Goal: Task Accomplishment & Management: Manage account settings

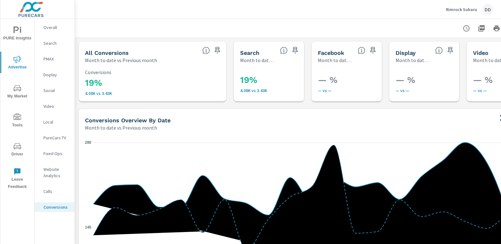
scroll to position [243, 0]
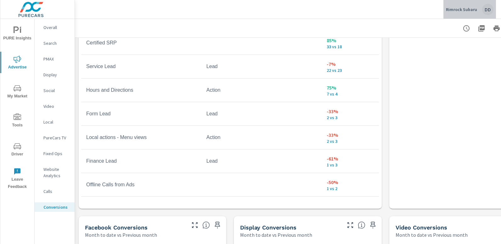
click at [491, 11] on div "DD" at bounding box center [487, 9] width 11 height 11
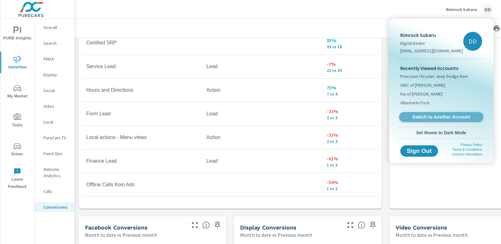
click at [433, 117] on span "Switch to Another Account" at bounding box center [440, 117] width 77 height 6
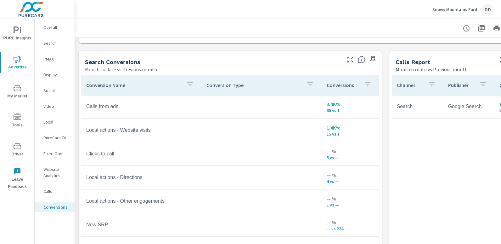
scroll to position [329, 0]
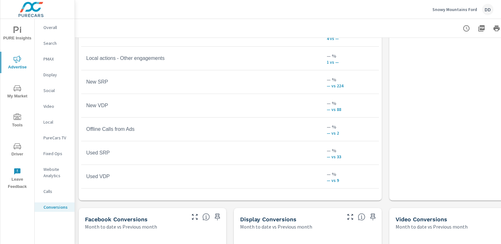
scroll to position [452, 0]
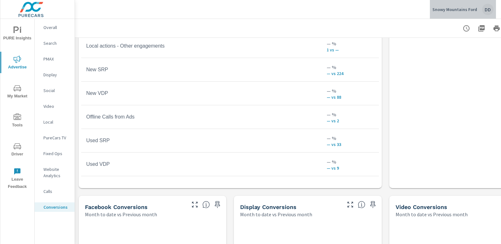
click at [486, 5] on div "DD" at bounding box center [487, 9] width 11 height 11
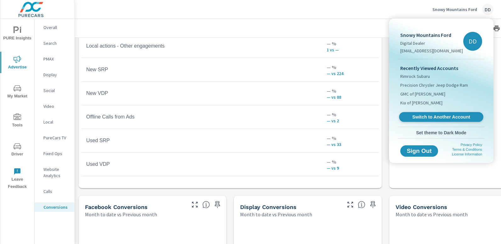
click at [446, 114] on span "Switch to Another Account" at bounding box center [440, 117] width 77 height 6
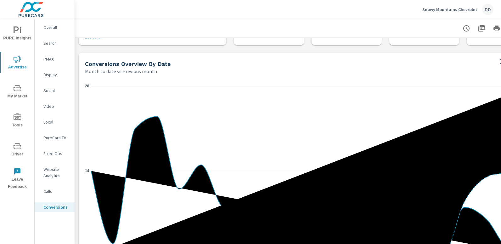
scroll to position [49, 0]
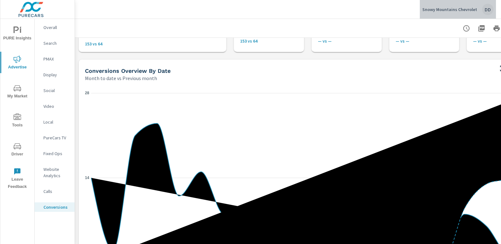
click at [487, 12] on div "DD" at bounding box center [487, 9] width 11 height 11
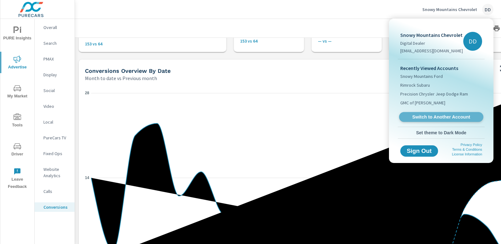
click at [428, 114] on span "Switch to Another Account" at bounding box center [440, 117] width 77 height 6
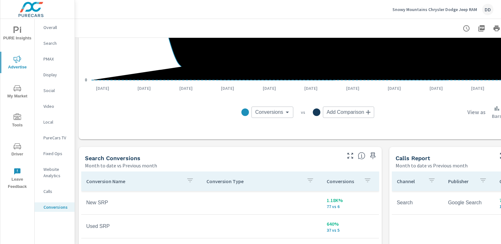
scroll to position [232, 44]
